Goal: Task Accomplishment & Management: Manage account settings

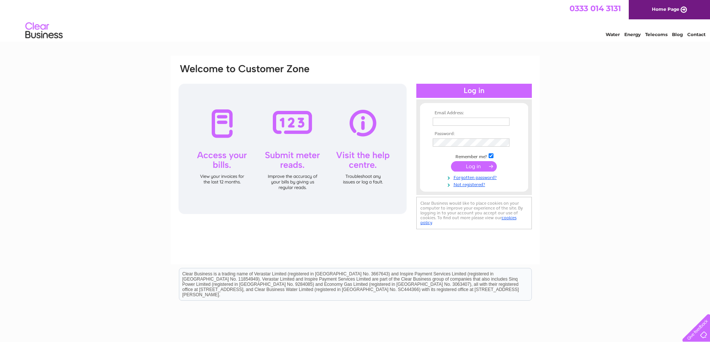
type input "[EMAIL_ADDRESS][DOMAIN_NAME]"
click at [472, 168] on input "submit" at bounding box center [474, 166] width 46 height 10
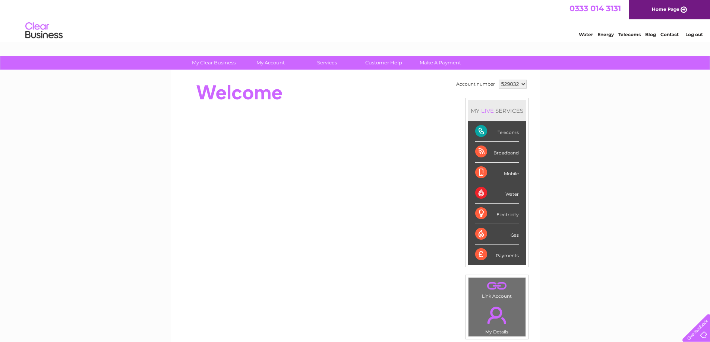
click at [522, 83] on select "529032" at bounding box center [513, 84] width 28 height 9
click at [499, 131] on div "Telecoms" at bounding box center [497, 131] width 44 height 20
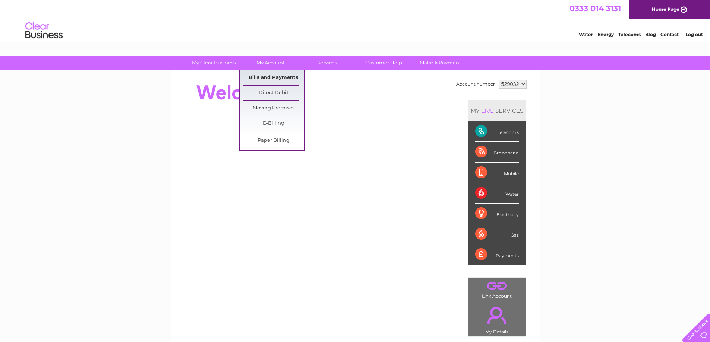
click at [272, 76] on link "Bills and Payments" at bounding box center [273, 77] width 61 height 15
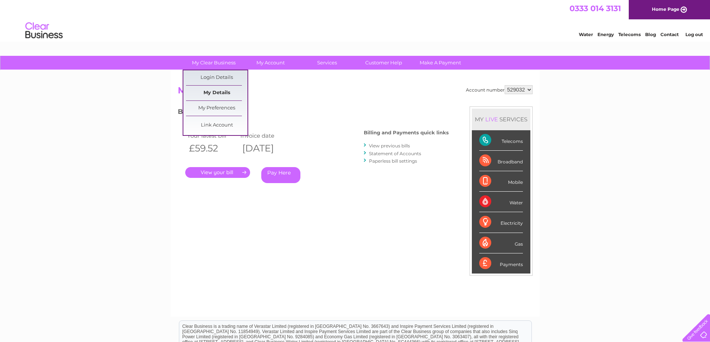
click at [218, 95] on link "My Details" at bounding box center [216, 93] width 61 height 15
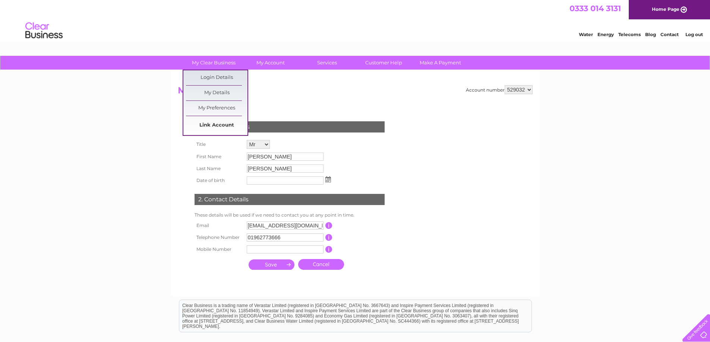
click at [212, 123] on link "Link Account" at bounding box center [216, 125] width 61 height 15
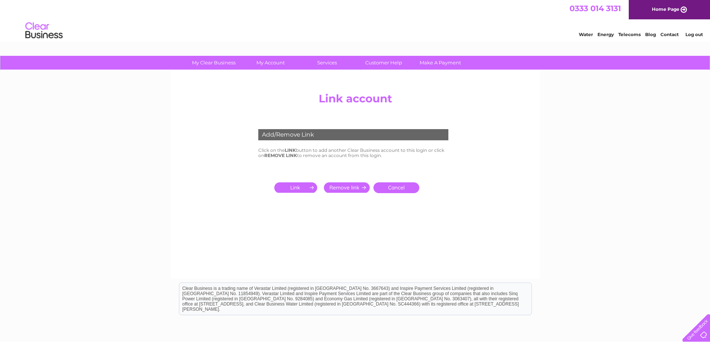
click at [294, 186] on input "submit" at bounding box center [297, 188] width 46 height 10
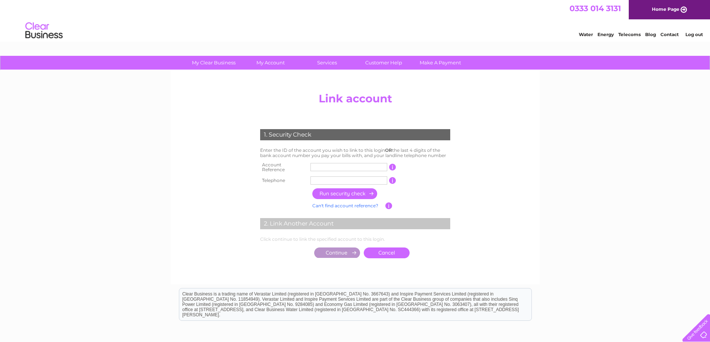
click at [320, 166] on input "text" at bounding box center [348, 167] width 77 height 8
type input "CB148208"
click at [320, 177] on input "text" at bounding box center [348, 181] width 77 height 8
type input "01962773666"
click at [353, 190] on input "button" at bounding box center [345, 194] width 66 height 11
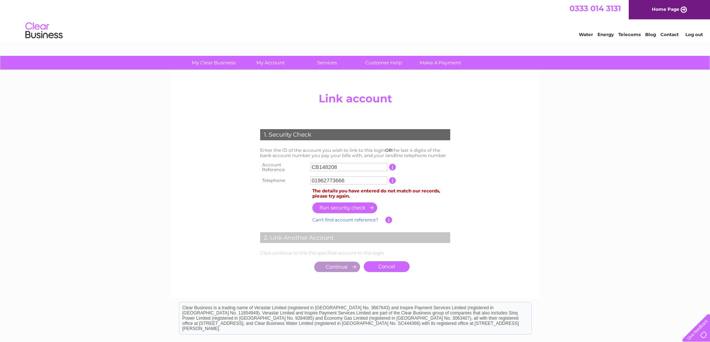
click at [321, 169] on input "CB148208" at bounding box center [348, 167] width 77 height 8
drag, startPoint x: 318, startPoint y: 168, endPoint x: 319, endPoint y: 174, distance: 6.7
click at [318, 168] on input "CB148208" at bounding box center [348, 167] width 77 height 8
drag, startPoint x: 320, startPoint y: 163, endPoint x: 320, endPoint y: 168, distance: 4.8
click at [320, 164] on input "CB148208" at bounding box center [348, 167] width 77 height 8
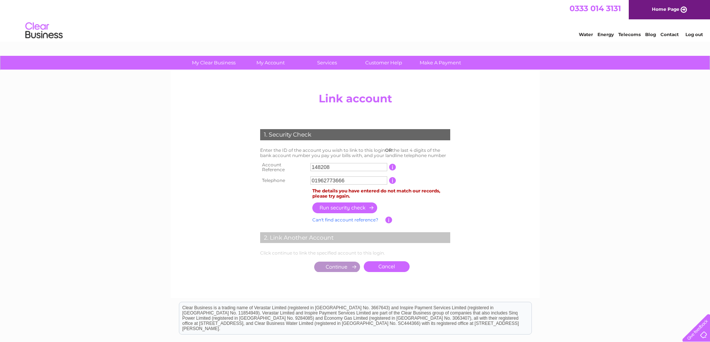
type input "148208"
click at [340, 205] on input "button" at bounding box center [345, 208] width 66 height 11
click at [381, 263] on link "Cancel" at bounding box center [387, 267] width 46 height 11
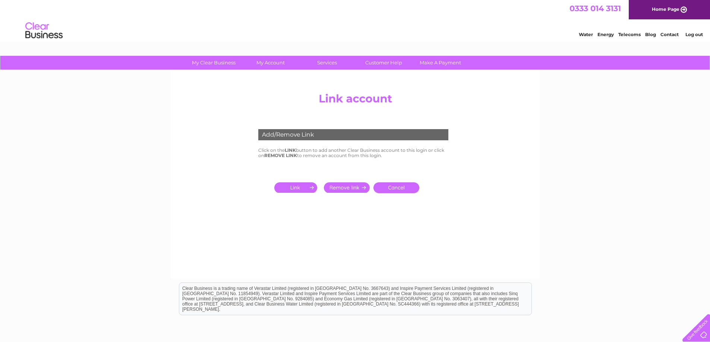
click at [691, 33] on link "Log out" at bounding box center [694, 35] width 18 height 6
